Goal: Task Accomplishment & Management: Manage account settings

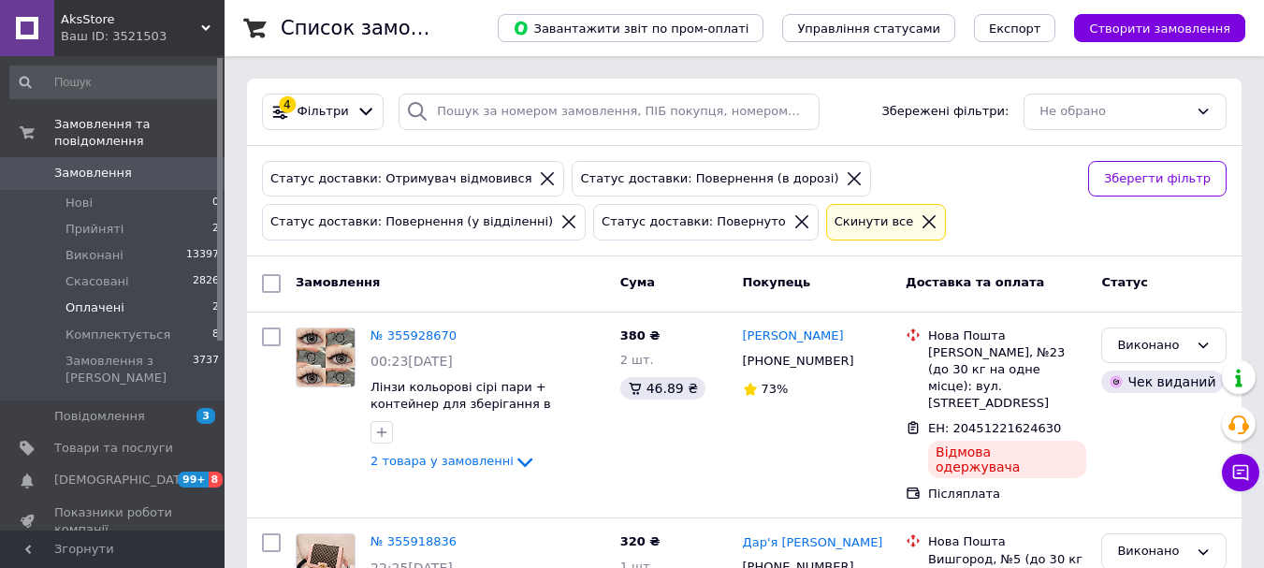
click at [111, 299] on span "Оплачені" at bounding box center [94, 307] width 59 height 17
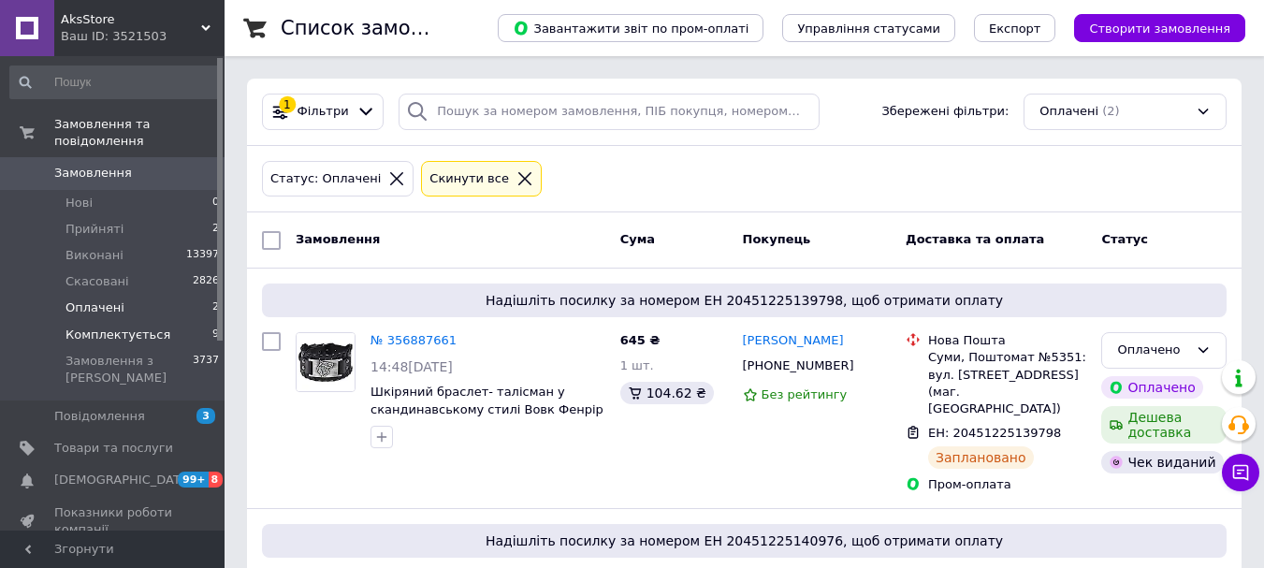
click at [132, 326] on span "Комплектується" at bounding box center [117, 334] width 105 height 17
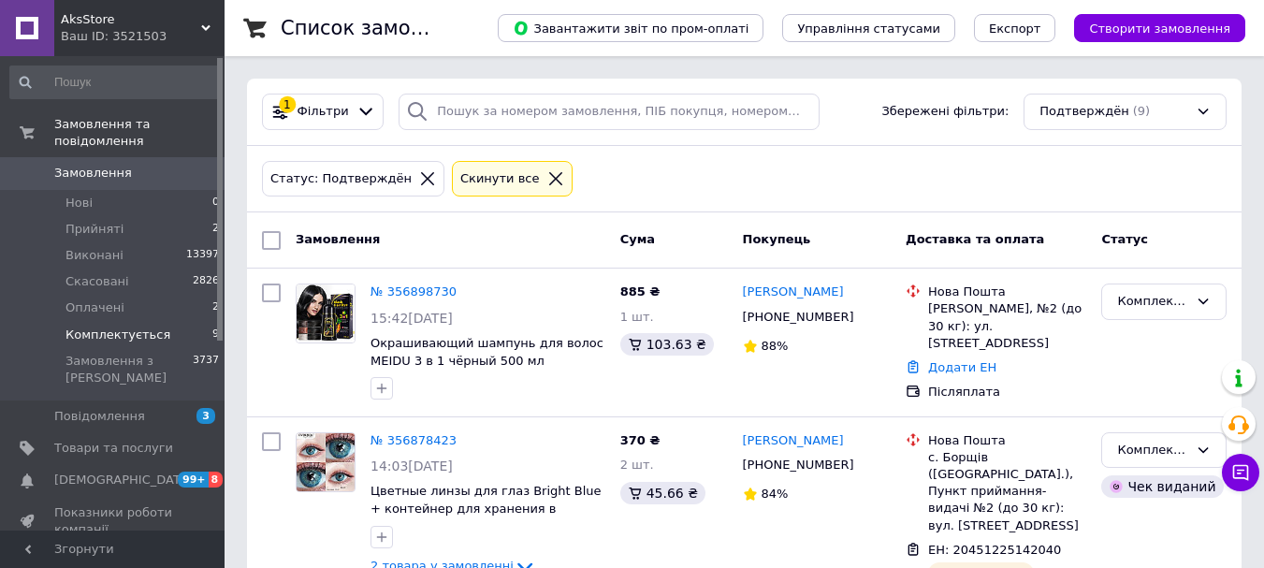
click at [407, 286] on link "№ 356898730" at bounding box center [413, 291] width 86 height 14
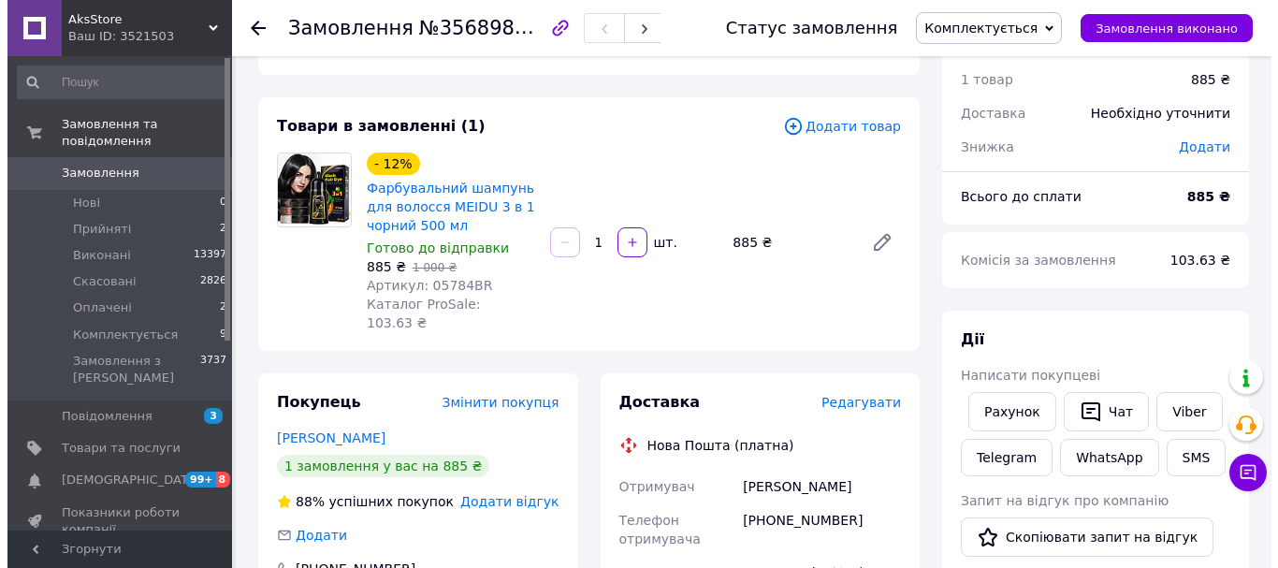
scroll to position [94, 0]
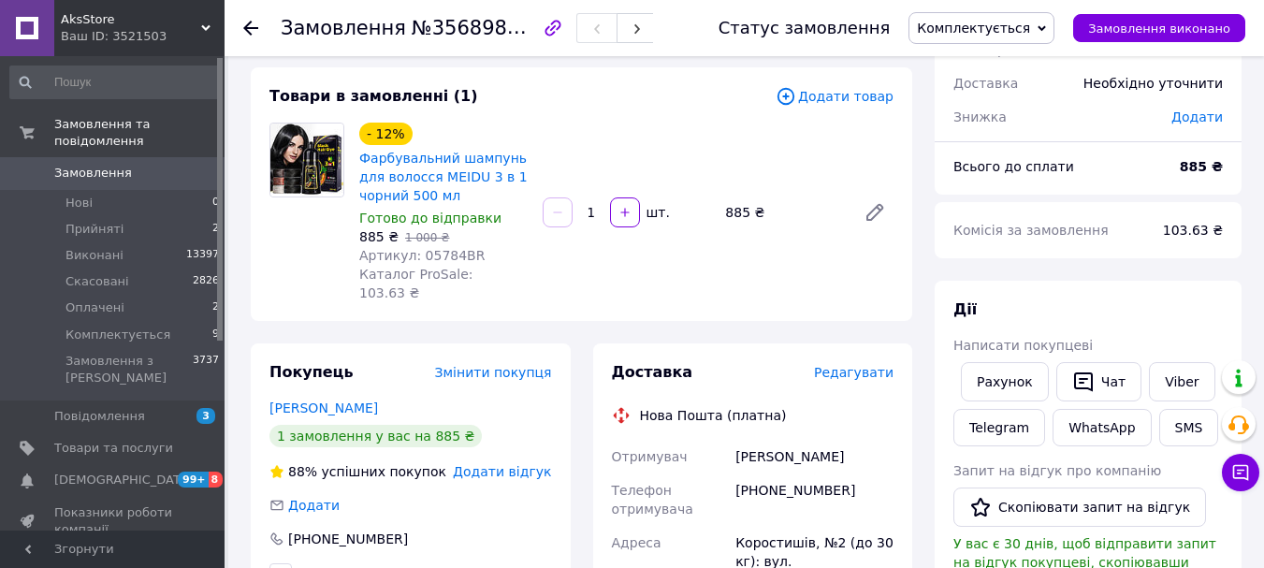
click at [844, 365] on span "Редагувати" at bounding box center [854, 372] width 80 height 15
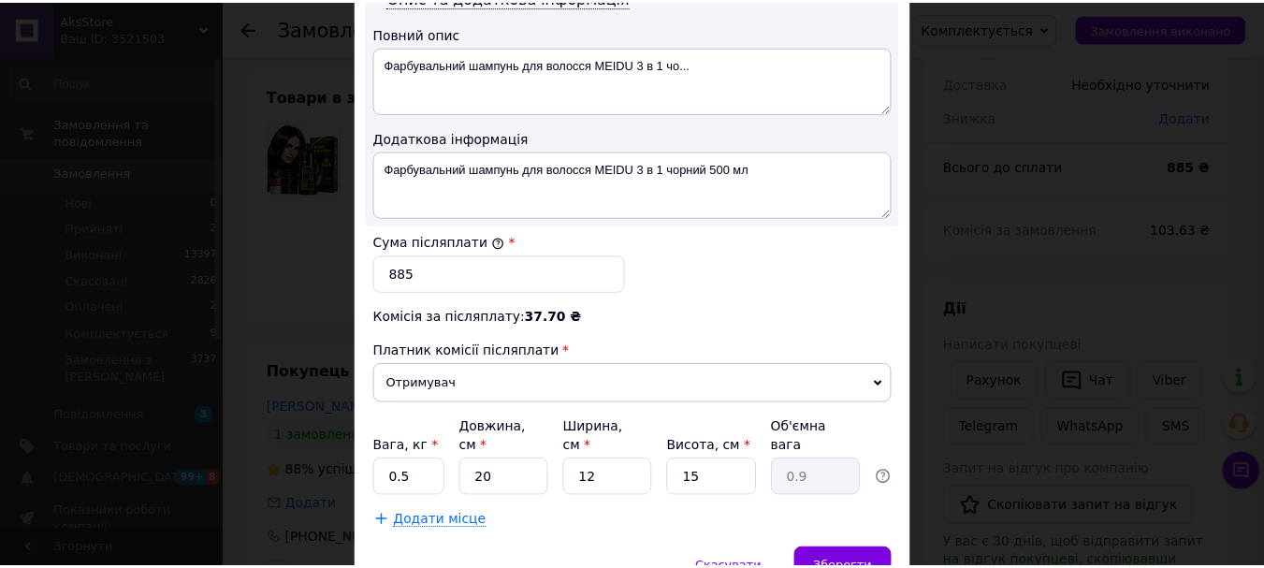
scroll to position [1029, 0]
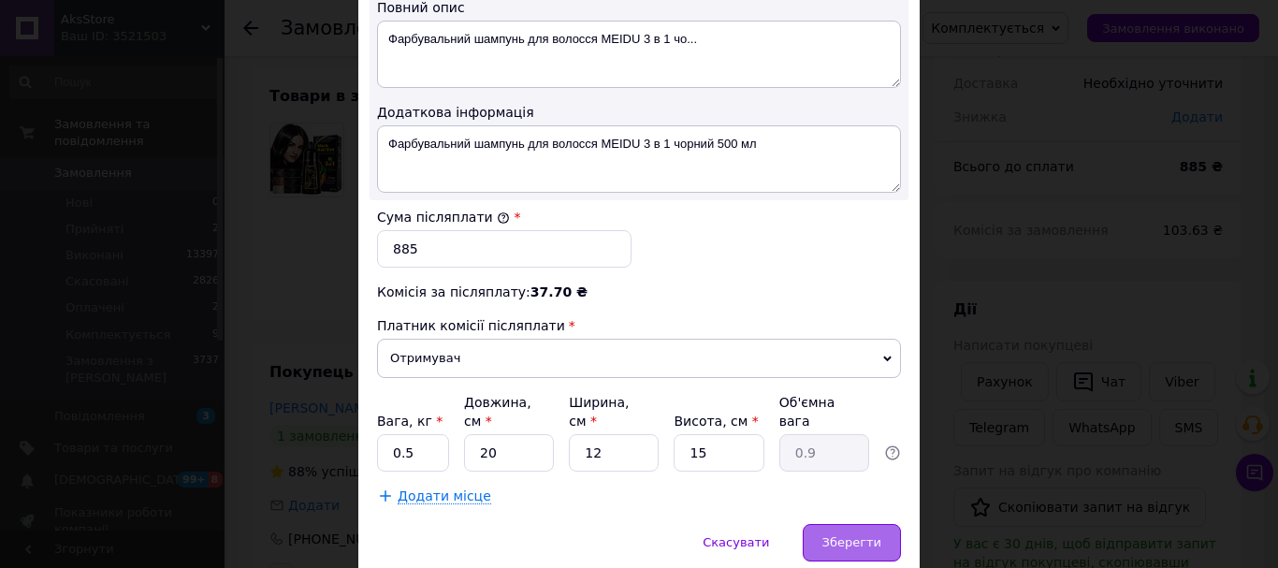
click at [866, 535] on span "Зберегти" at bounding box center [851, 542] width 59 height 14
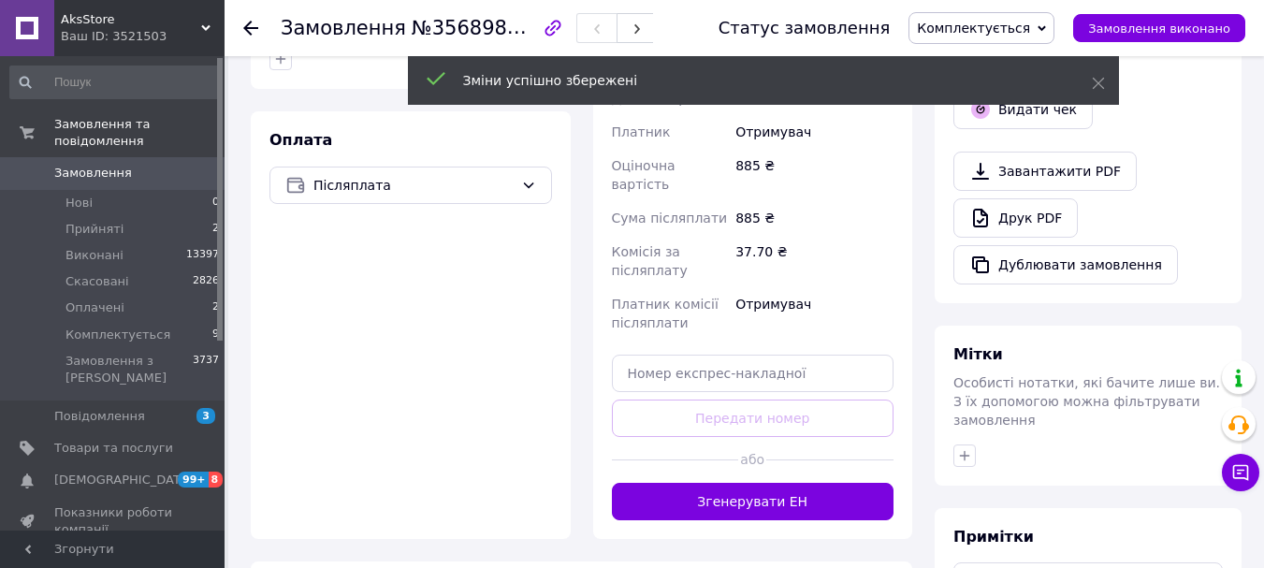
scroll to position [655, 0]
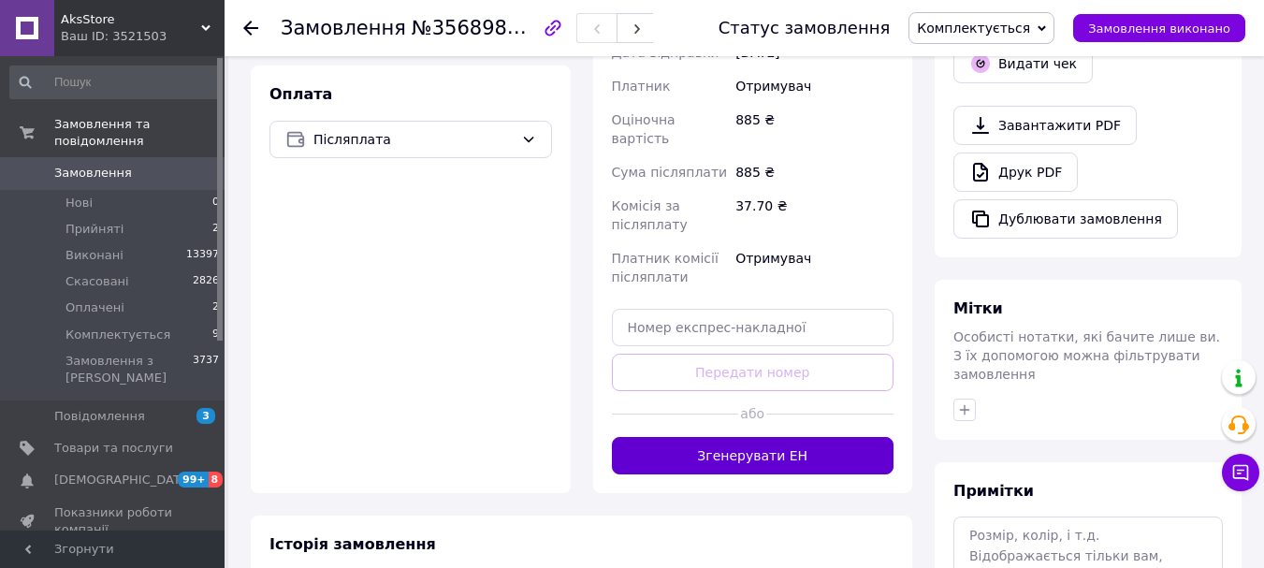
click at [831, 437] on button "Згенерувати ЕН" at bounding box center [753, 455] width 282 height 37
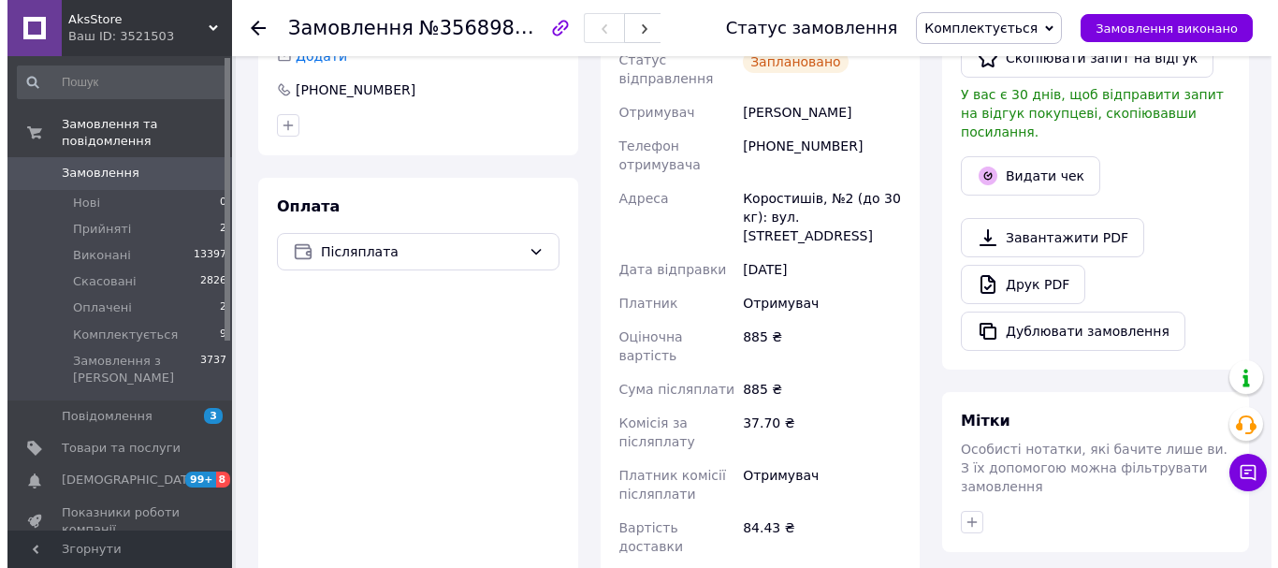
scroll to position [374, 0]
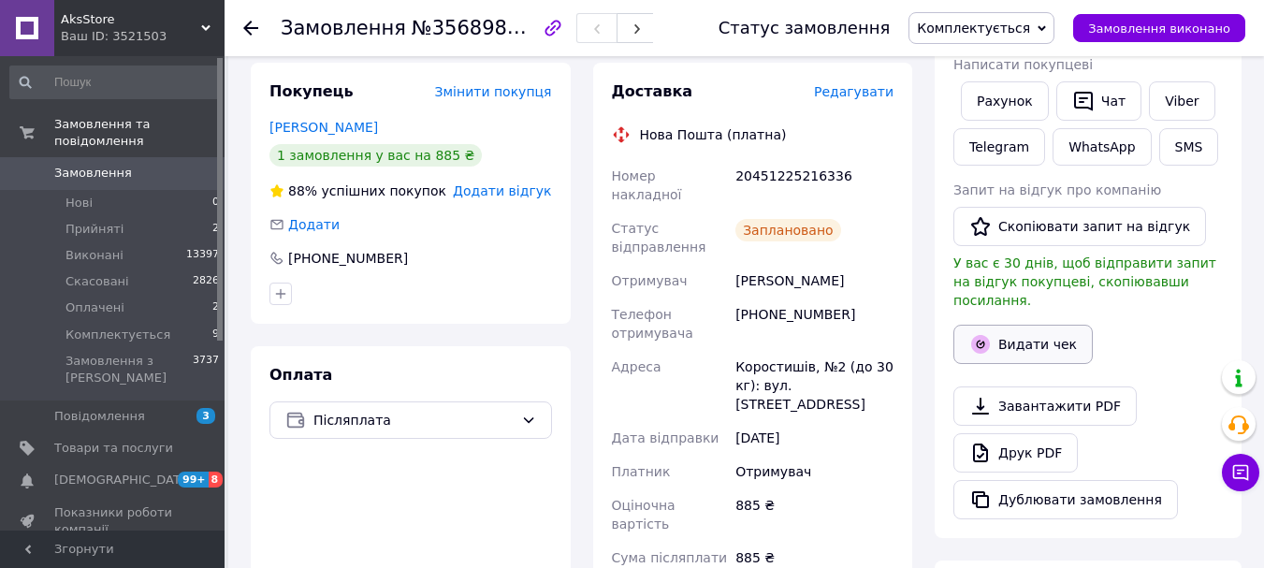
click at [971, 333] on icon "button" at bounding box center [980, 344] width 22 height 22
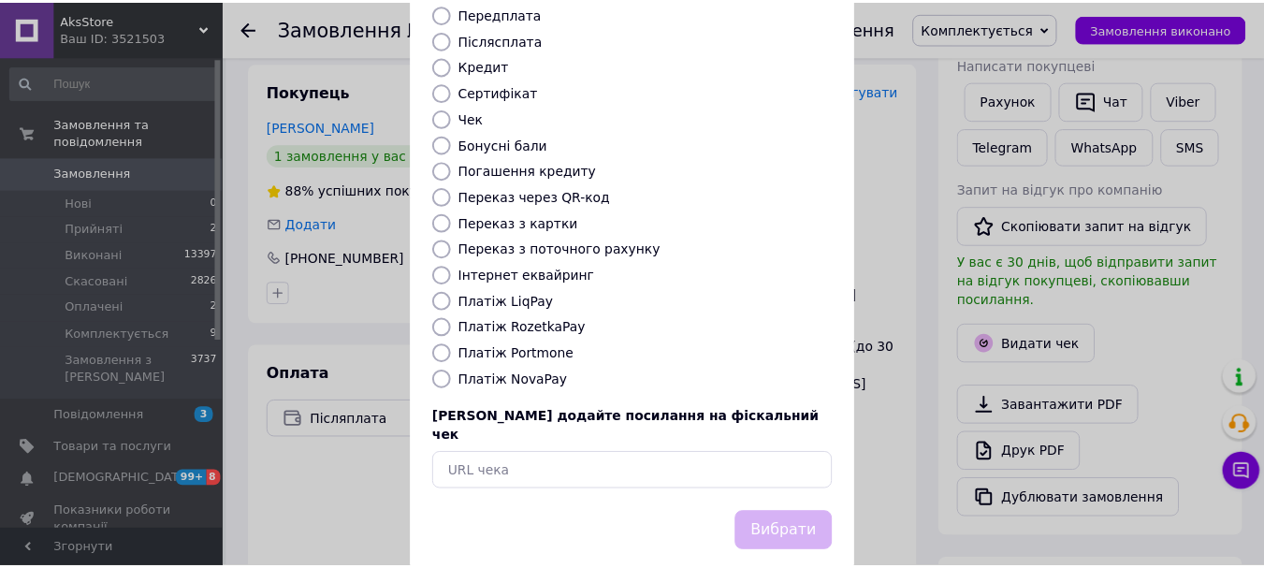
scroll to position [236, 0]
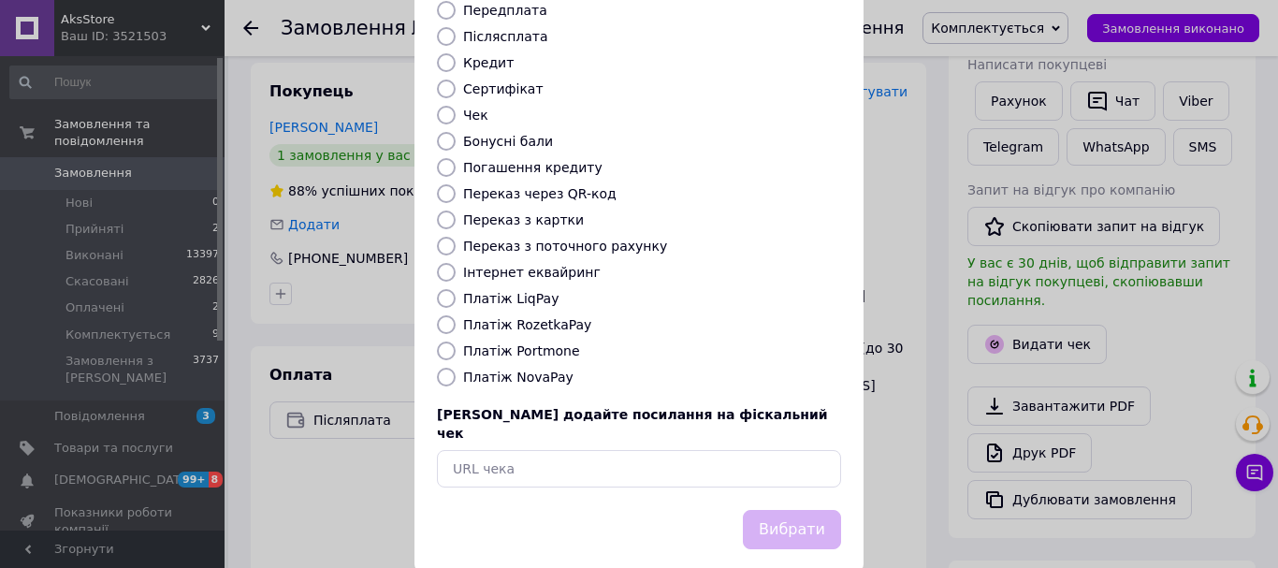
click at [441, 368] on input "Платіж NovaPay" at bounding box center [446, 377] width 19 height 19
radio input "true"
click at [805, 510] on button "Вибрати" at bounding box center [792, 530] width 98 height 40
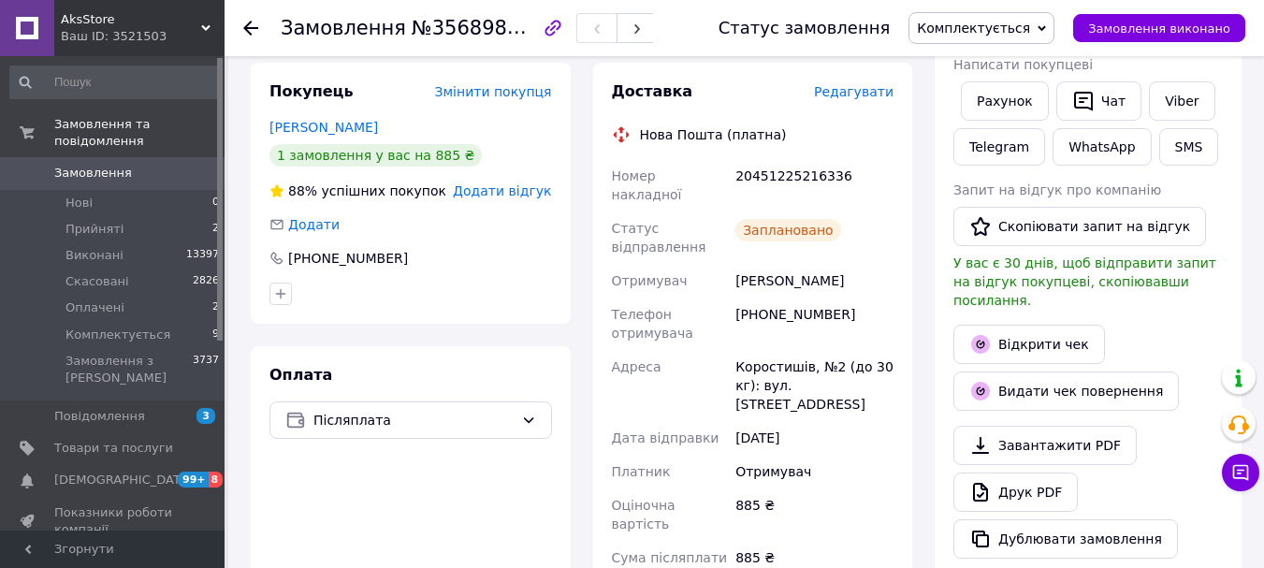
click at [250, 29] on use at bounding box center [250, 28] width 15 height 15
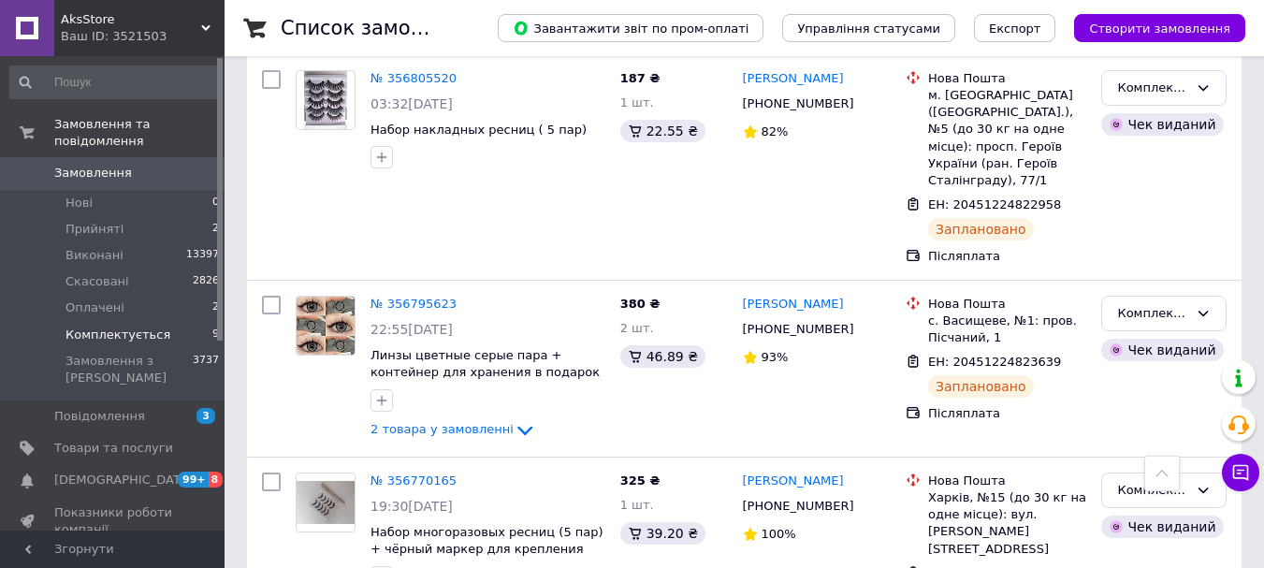
scroll to position [897, 0]
